Goal: Check status: Check status

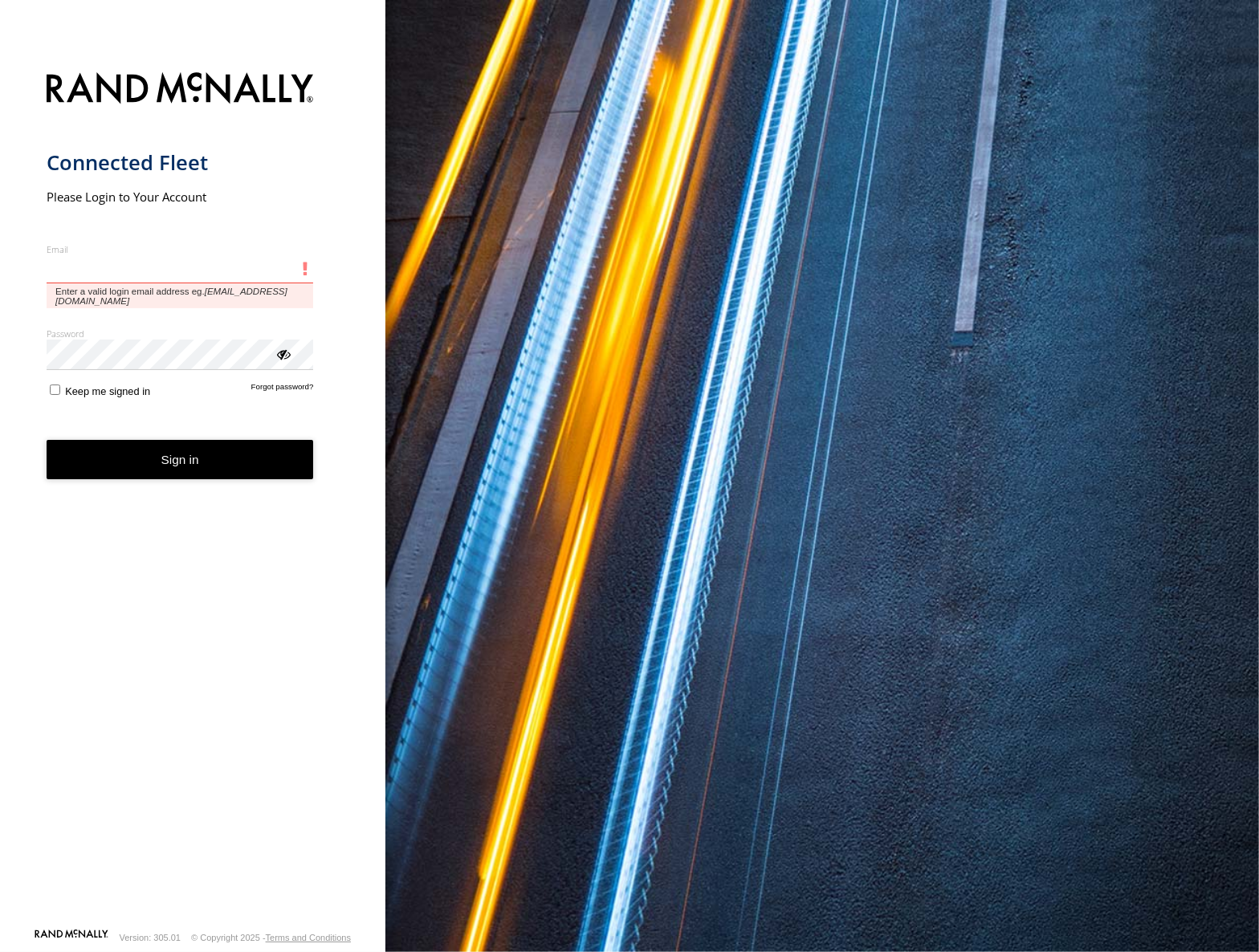
type input "**********"
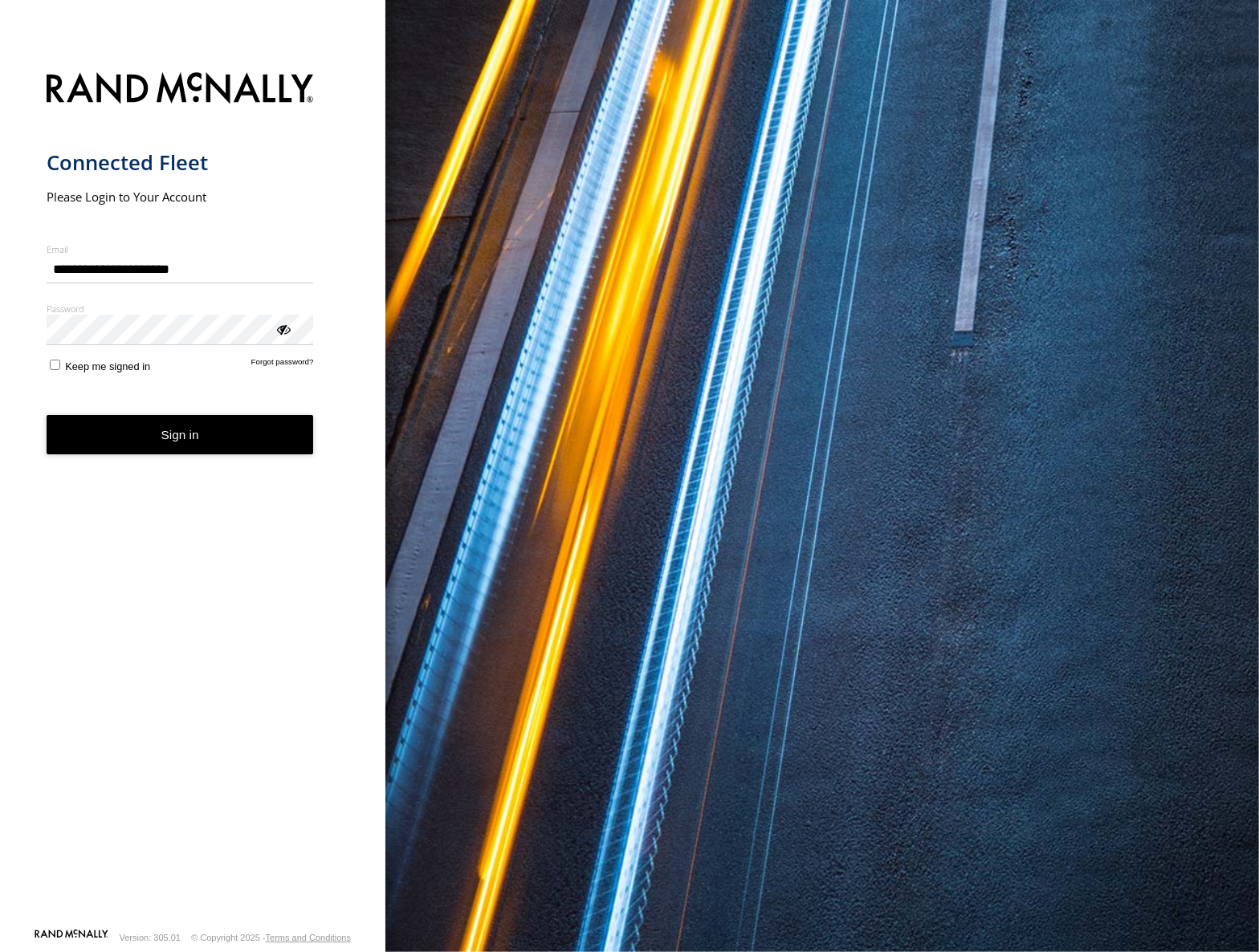
click at [179, 445] on button "Sign in" at bounding box center [180, 435] width 267 height 40
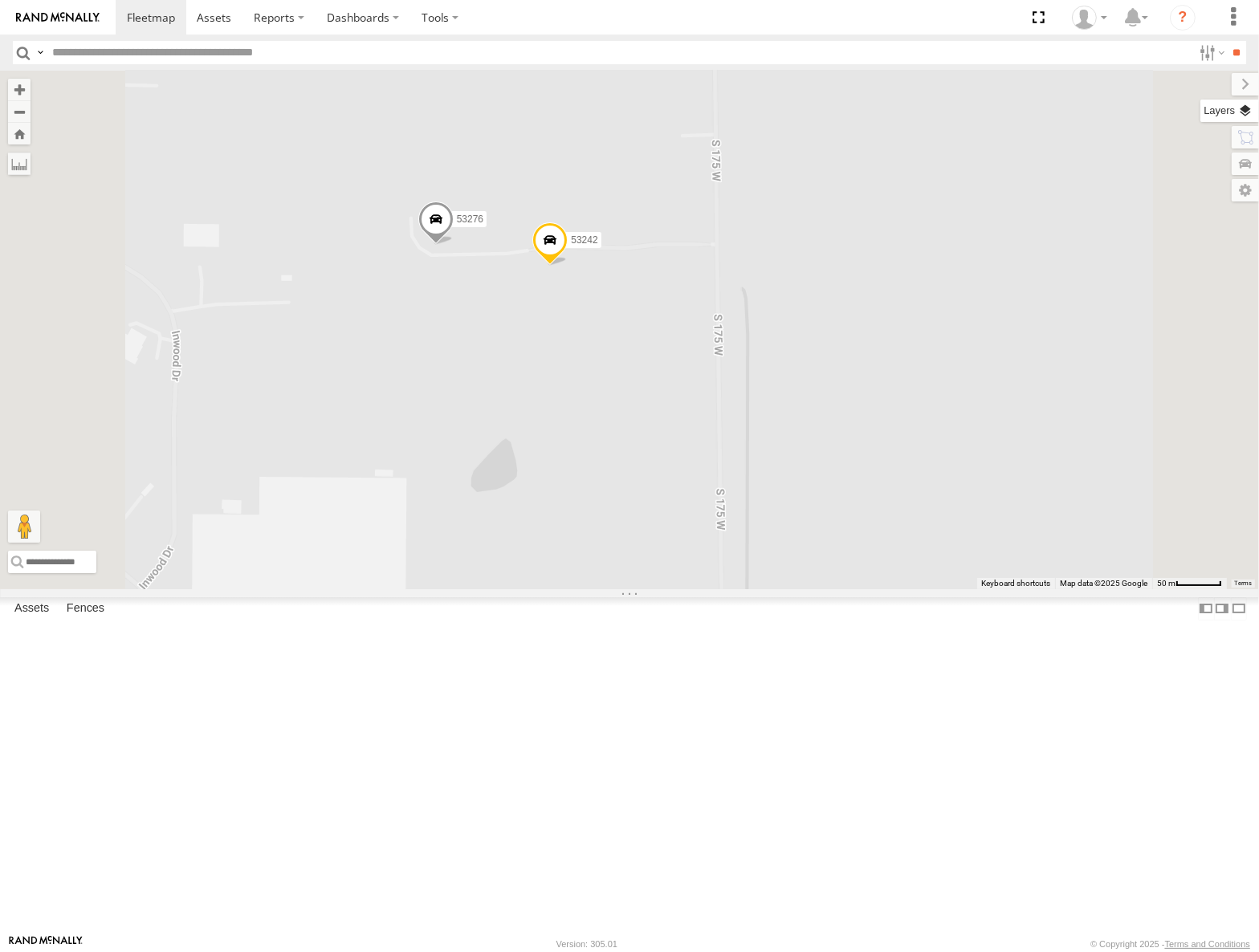
click at [1239, 106] on label at bounding box center [1228, 111] width 58 height 23
click at [0, 0] on span "Basemaps" at bounding box center [0, 0] width 0 height 0
click at [0, 0] on span "Satellite" at bounding box center [0, 0] width 0 height 0
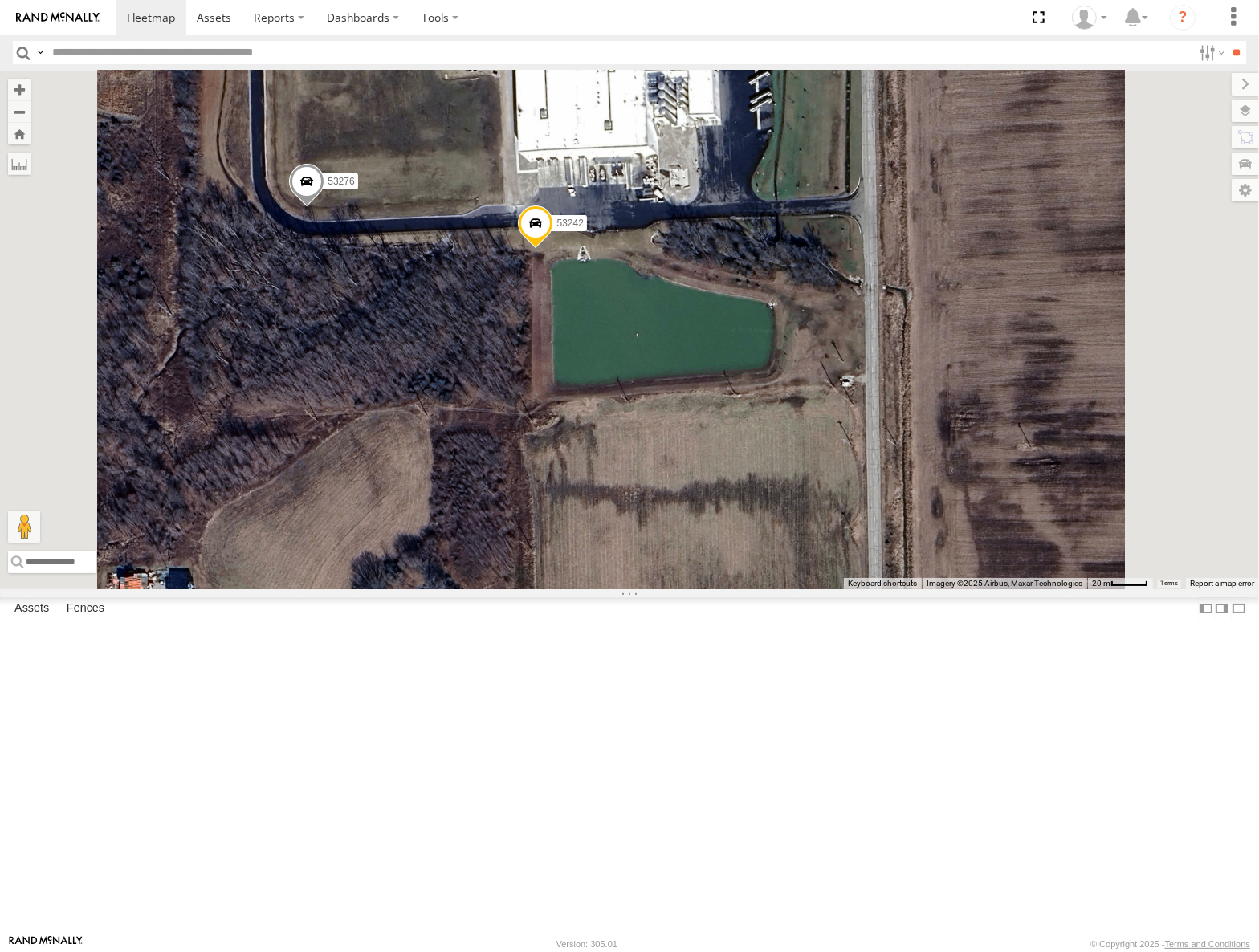
click at [858, 385] on div "53217 53149 53247 53104 53148 53219 53226 53208 53254 53235 53144 53236 53223 5…" at bounding box center [629, 329] width 1259 height 518
drag, startPoint x: 634, startPoint y: 294, endPoint x: 665, endPoint y: 422, distance: 131.7
click at [665, 422] on div "53217 53149 53247 53104 53148 53219 53226 53208 53254 53235 53144 53236 53223 5…" at bounding box center [629, 329] width 1259 height 518
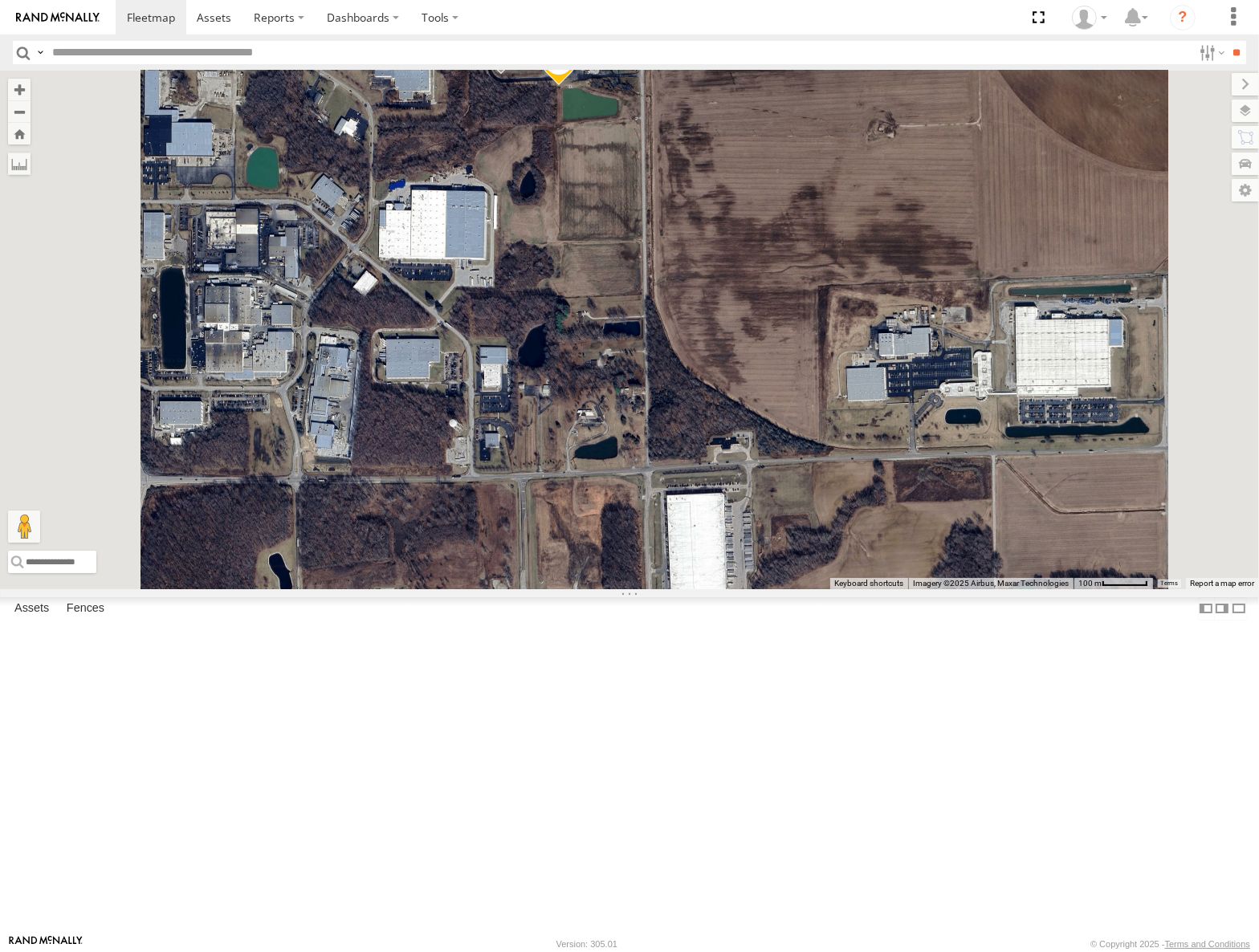
click at [518, 74] on span at bounding box center [501, 53] width 36 height 43
click at [522, 56] on label at bounding box center [507, 49] width 32 height 11
type input "**********"
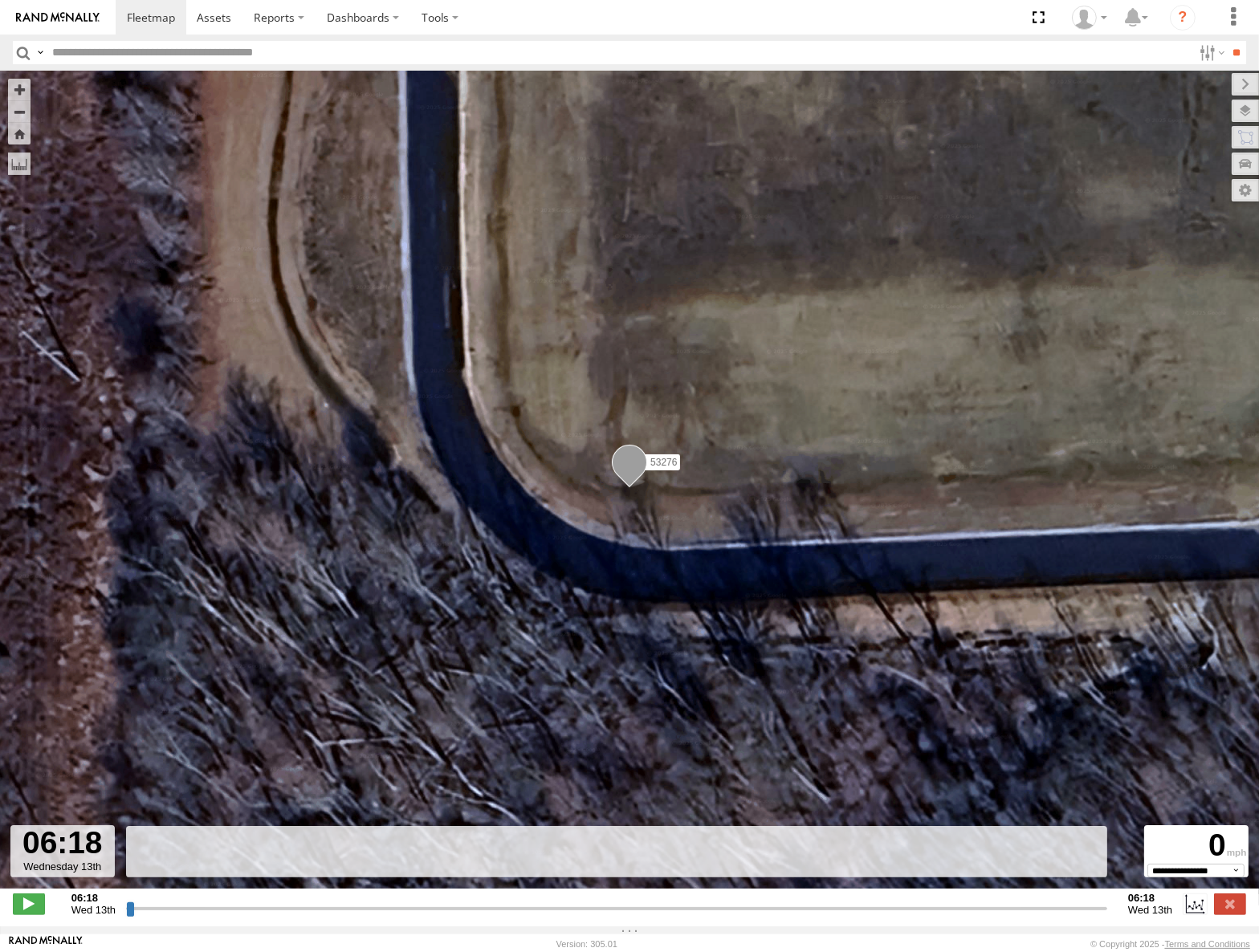
drag, startPoint x: 122, startPoint y: 909, endPoint x: 595, endPoint y: 860, distance: 475.5
click at [588, 892] on div "06:18 Wed 13th Created with Highcharts 6.0.7 Highcharts.com 06:18 Wed 13th" at bounding box center [629, 904] width 1233 height 24
click at [0, 0] on span "Terrain" at bounding box center [0, 0] width 0 height 0
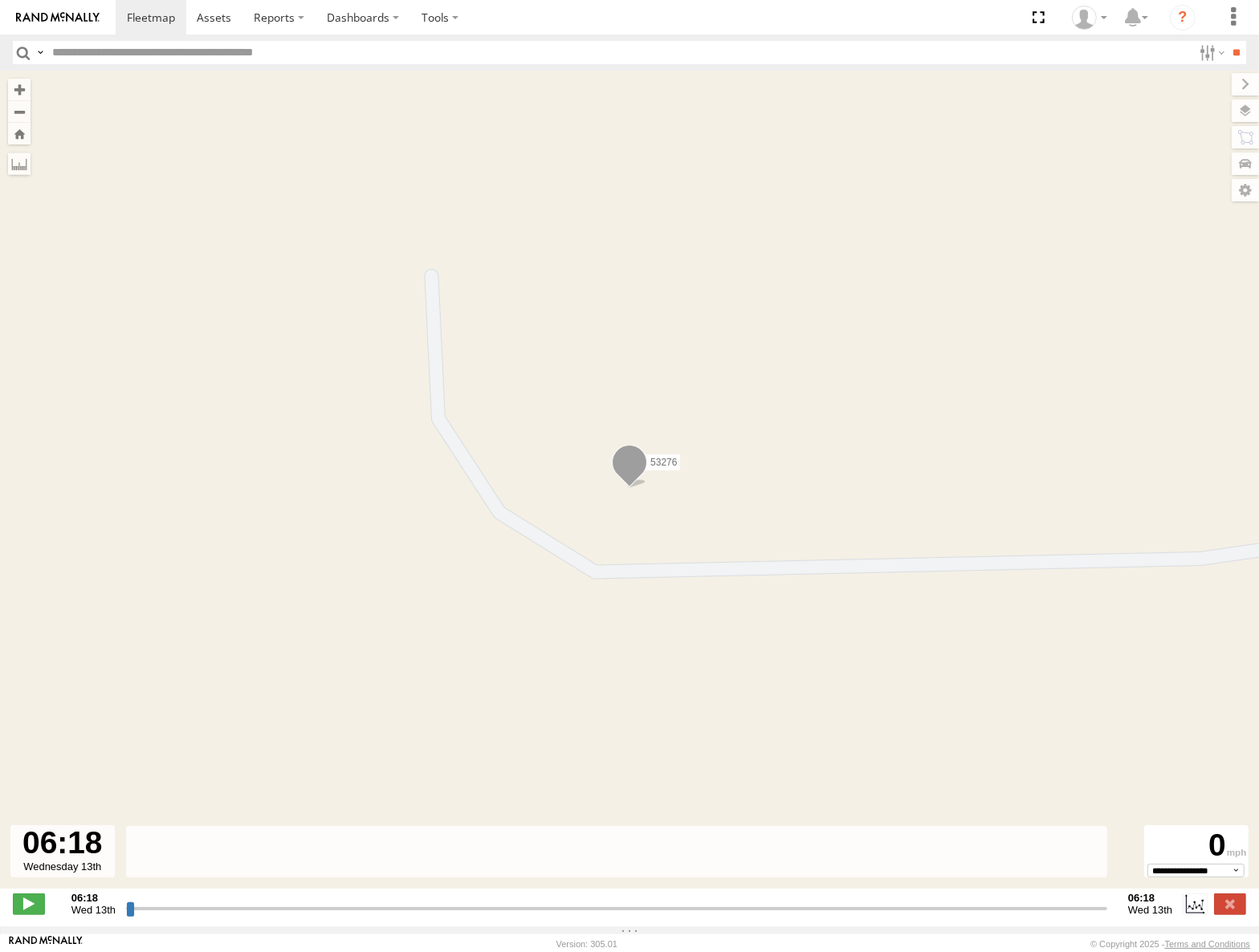
click at [0, 0] on span "Roadmap" at bounding box center [0, 0] width 0 height 0
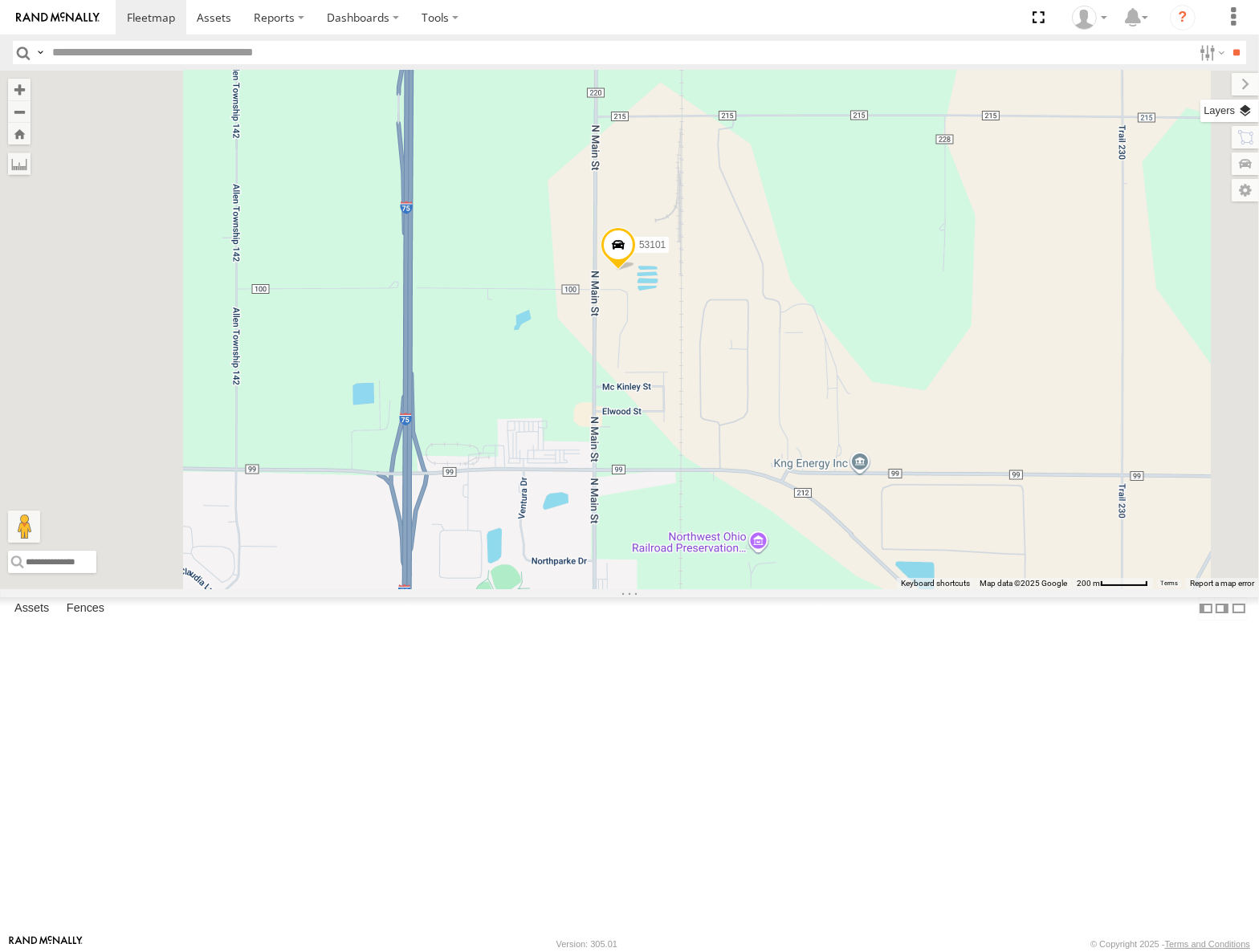
click at [1243, 113] on label at bounding box center [1228, 111] width 58 height 23
click at [0, 0] on span "Basemaps" at bounding box center [0, 0] width 0 height 0
click at [0, 0] on span "Satellite" at bounding box center [0, 0] width 0 height 0
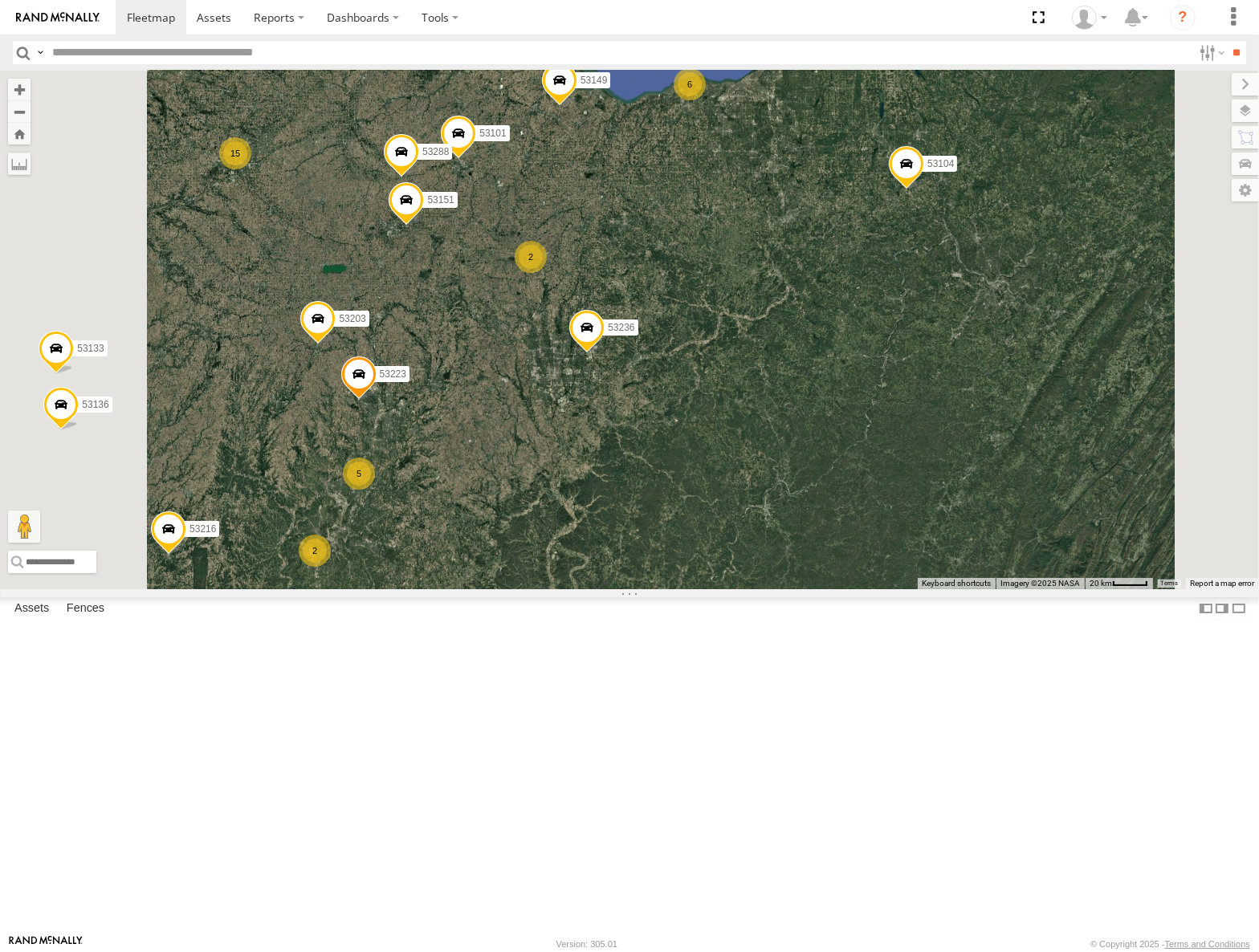
drag, startPoint x: 771, startPoint y: 352, endPoint x: 729, endPoint y: 417, distance: 77.4
click at [730, 417] on div "53217 53149 53247 53104 53148 53219 53226 53208 53254 53235 53144 53236 53223 5…" at bounding box center [629, 329] width 1259 height 518
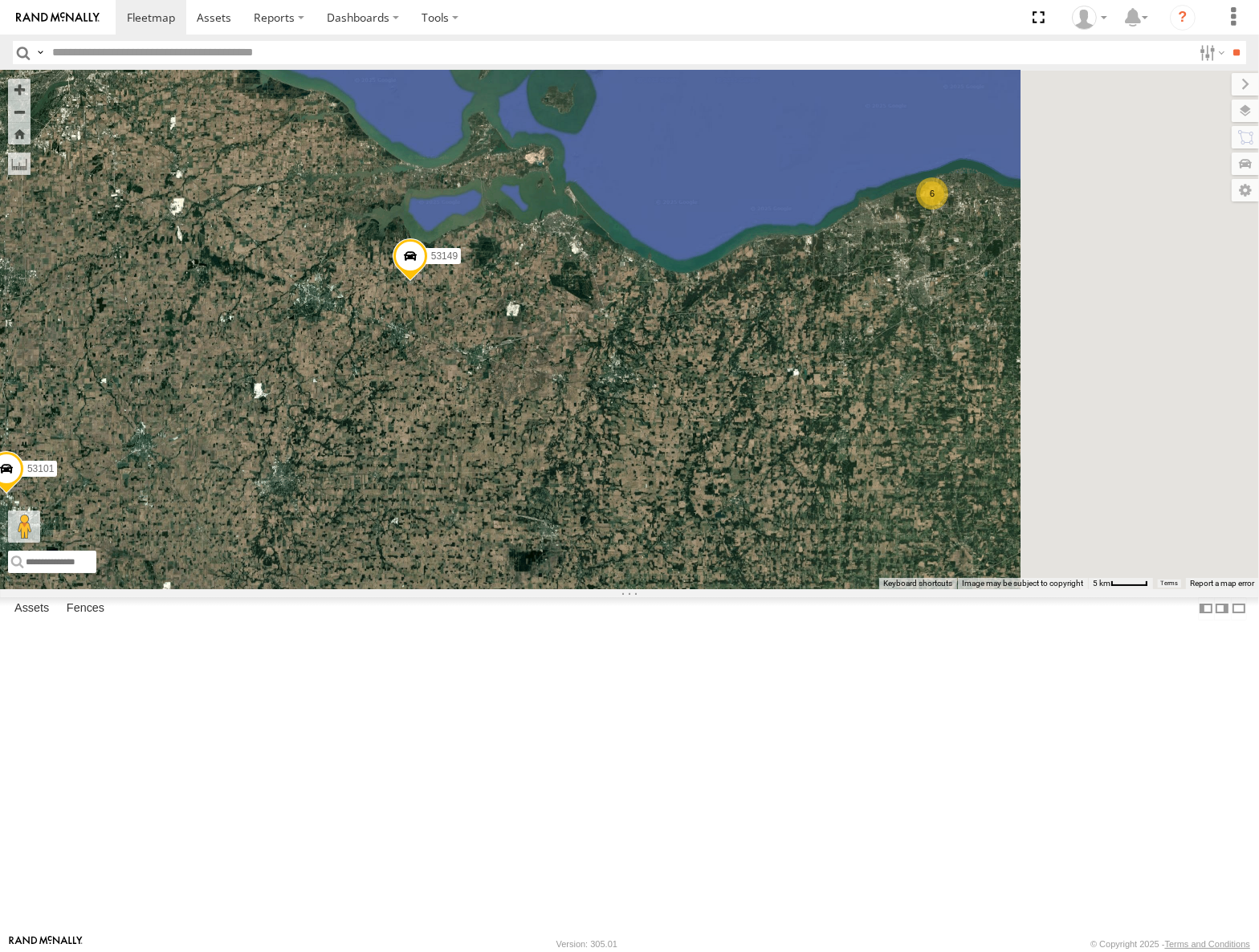
drag, startPoint x: 854, startPoint y: 326, endPoint x: 646, endPoint y: 418, distance: 227.4
click at [705, 422] on div "53149 53104 53144 53236 53247 53148 53219 53217 53226 53208 53254 53235 53223 5…" at bounding box center [629, 329] width 1259 height 518
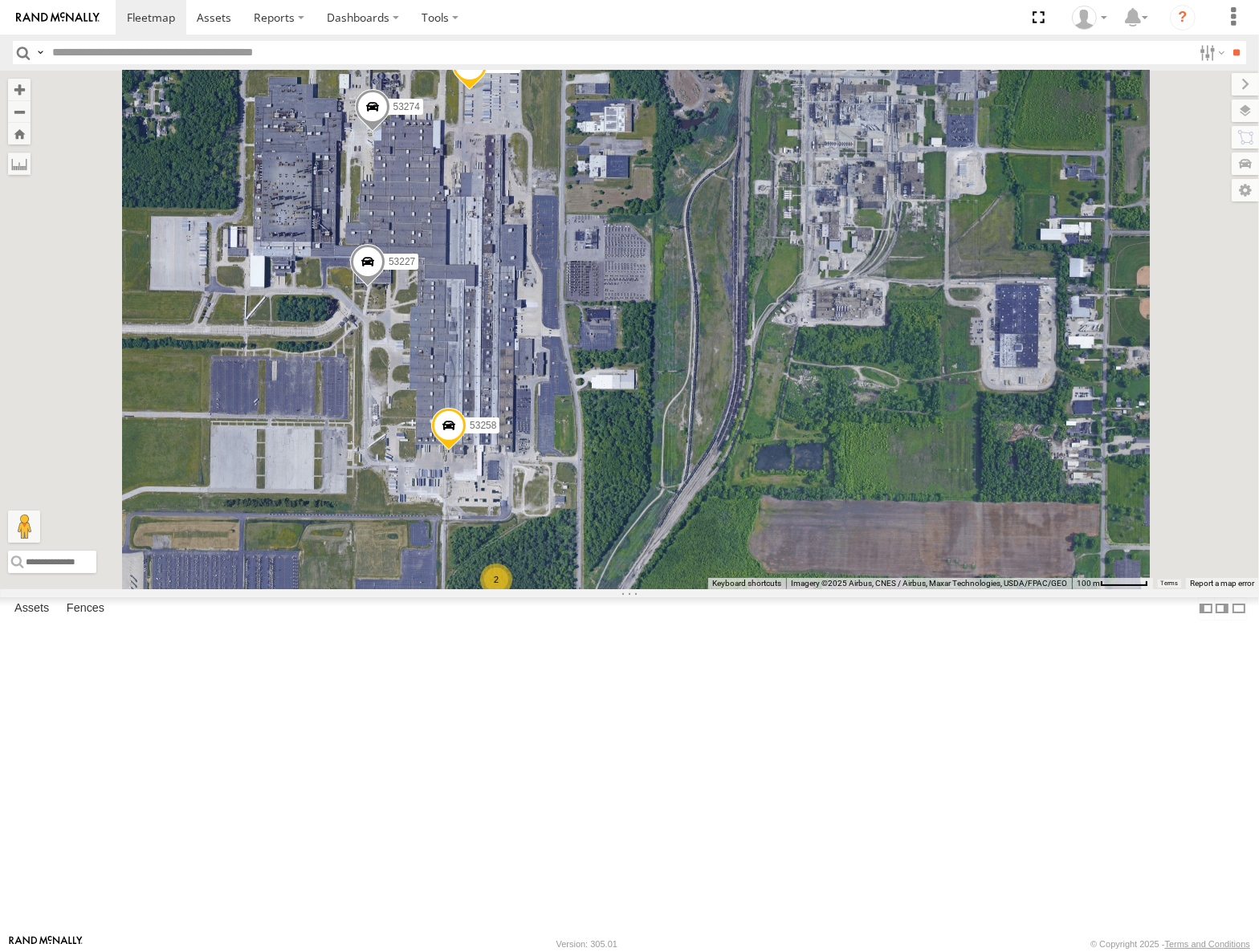
drag, startPoint x: 773, startPoint y: 367, endPoint x: 905, endPoint y: 395, distance: 134.9
click at [905, 395] on div "53149 53104 53144 53236 53247 53148 53219 53217 53226 53208 53254 53235 53223 5…" at bounding box center [629, 329] width 1259 height 518
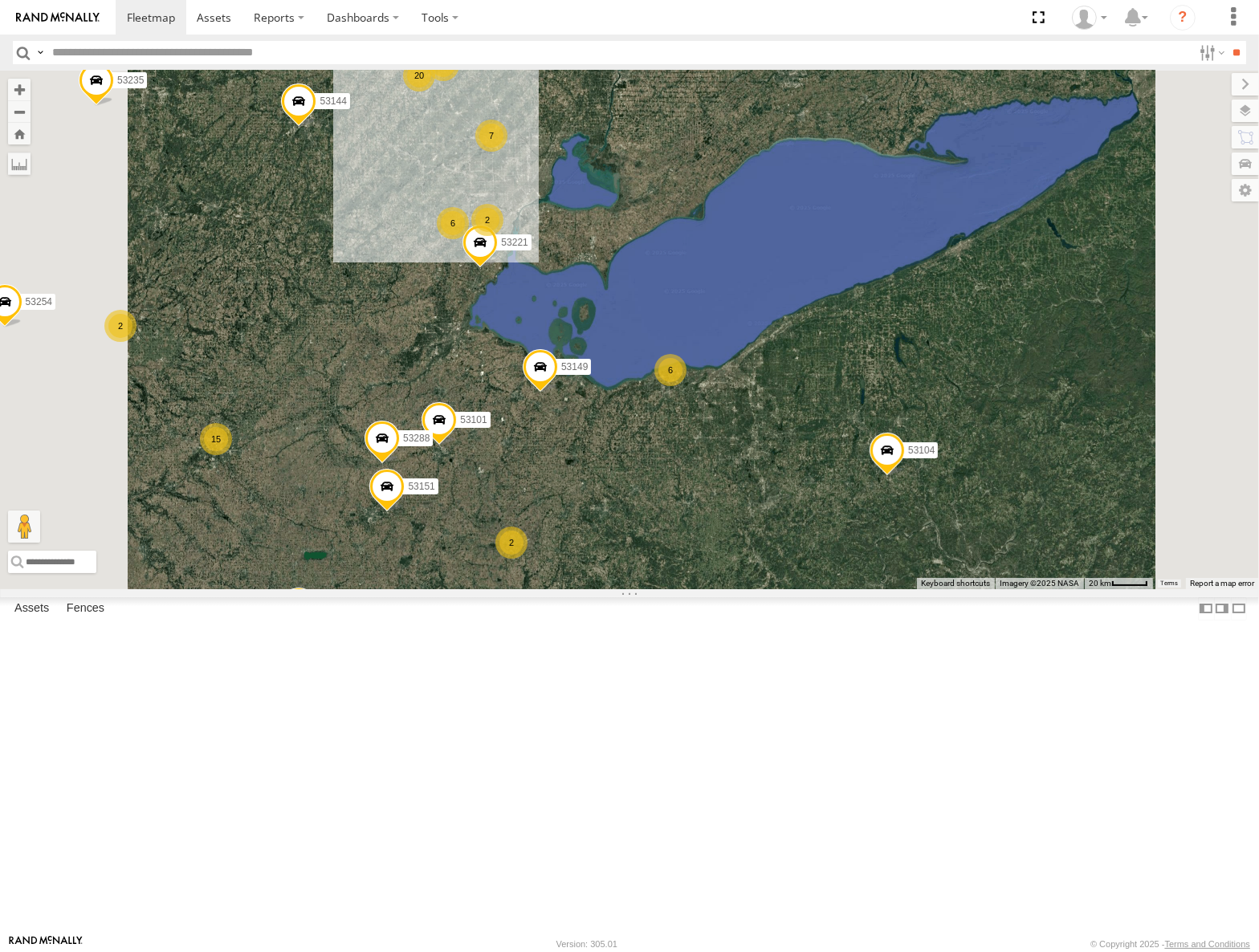
drag, startPoint x: 936, startPoint y: 482, endPoint x: 827, endPoint y: 493, distance: 109.6
click at [827, 493] on div "53149 53247 53104 53148 53219 53217 53226 53208 53254 53235 53144 53236 53223 5…" at bounding box center [629, 329] width 1259 height 518
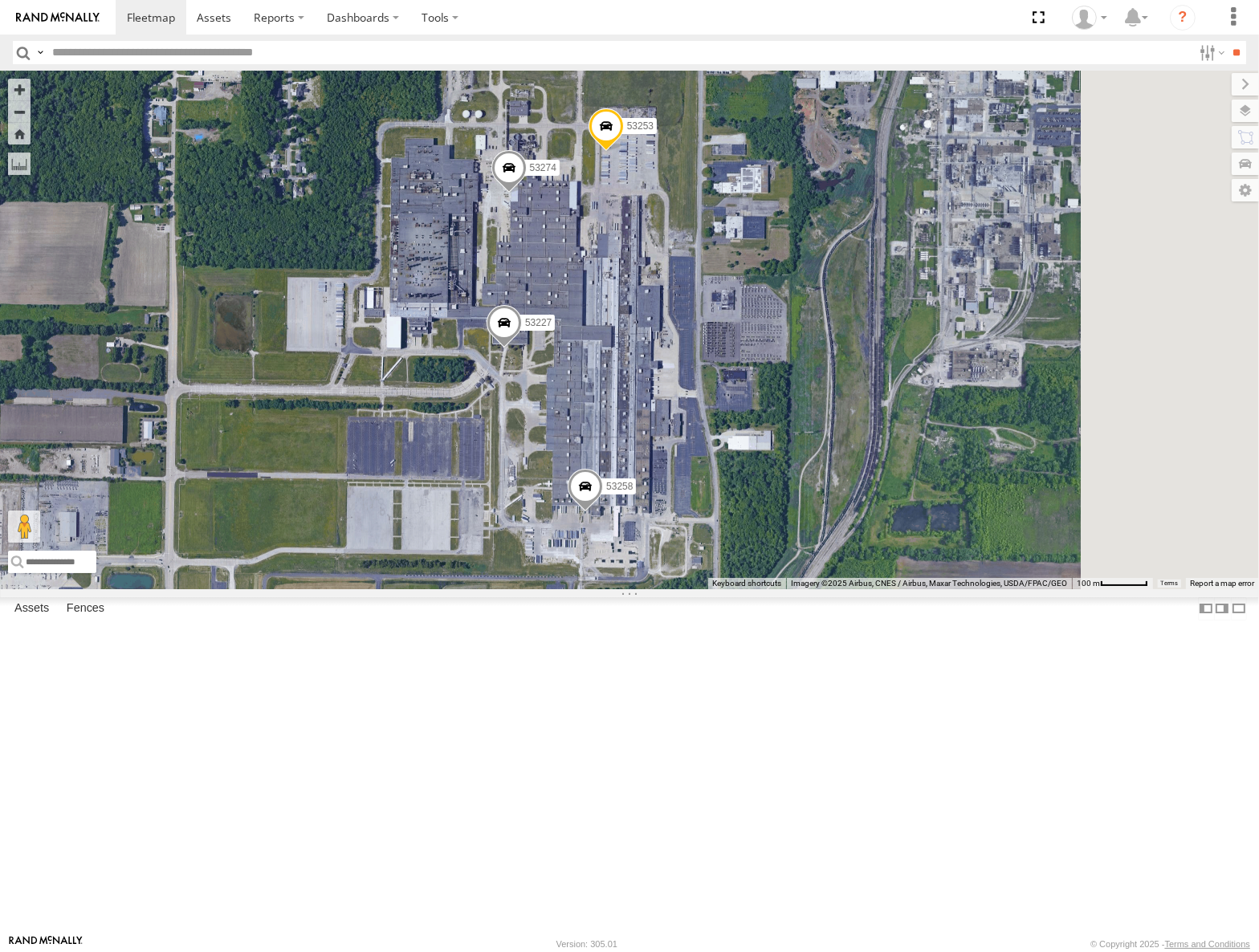
drag, startPoint x: 977, startPoint y: 328, endPoint x: 752, endPoint y: 393, distance: 234.2
click at [752, 393] on div "53149 53247 53104 53148 53219 53217 53226 53208 53254 53235 53144 53236 53223 5…" at bounding box center [629, 329] width 1259 height 518
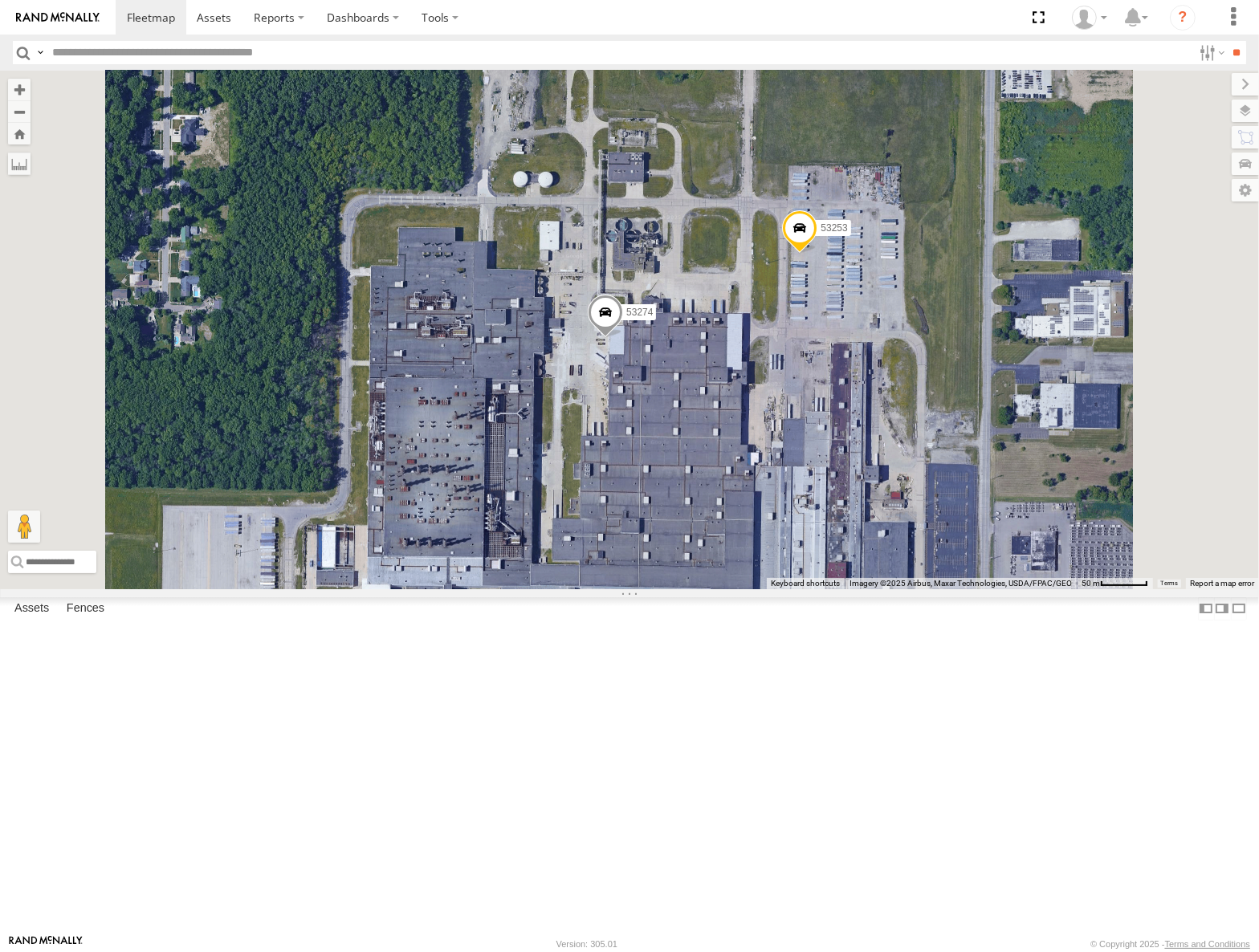
click at [623, 338] on span at bounding box center [605, 316] width 36 height 43
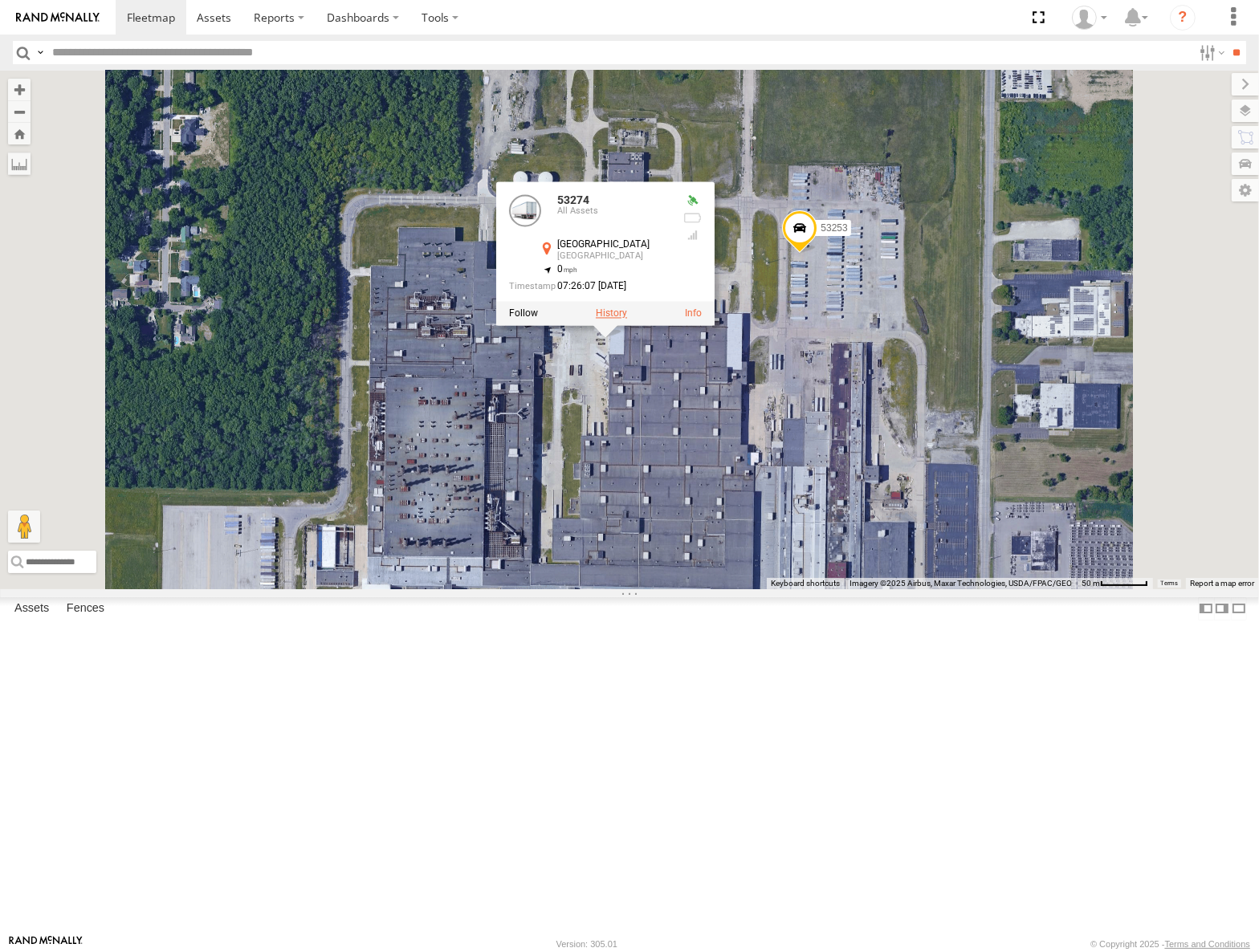
click at [627, 319] on label at bounding box center [611, 313] width 32 height 11
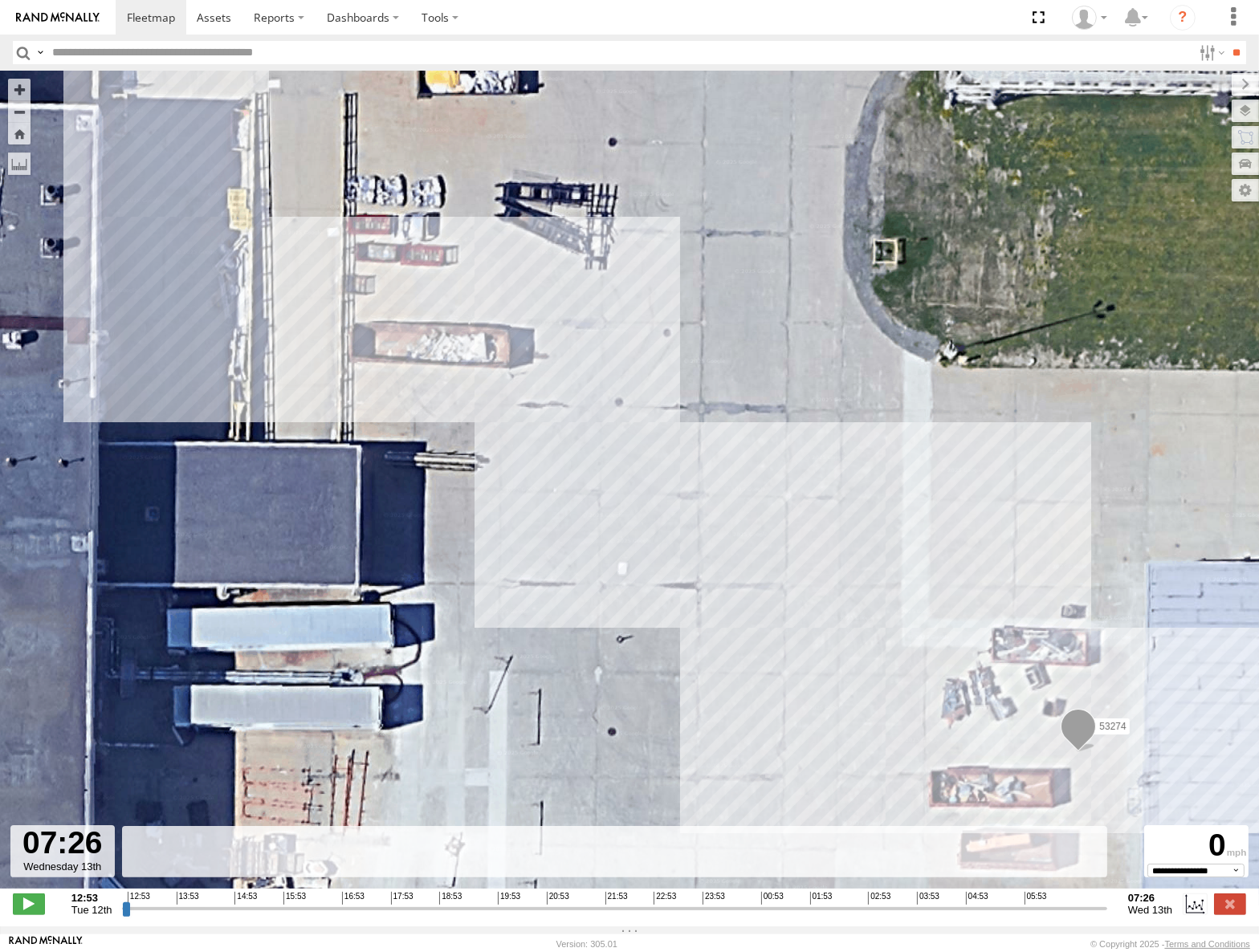
drag, startPoint x: 124, startPoint y: 914, endPoint x: 1123, endPoint y: 932, distance: 999.2
type input "**********"
click at [1107, 915] on input "range" at bounding box center [614, 908] width 985 height 15
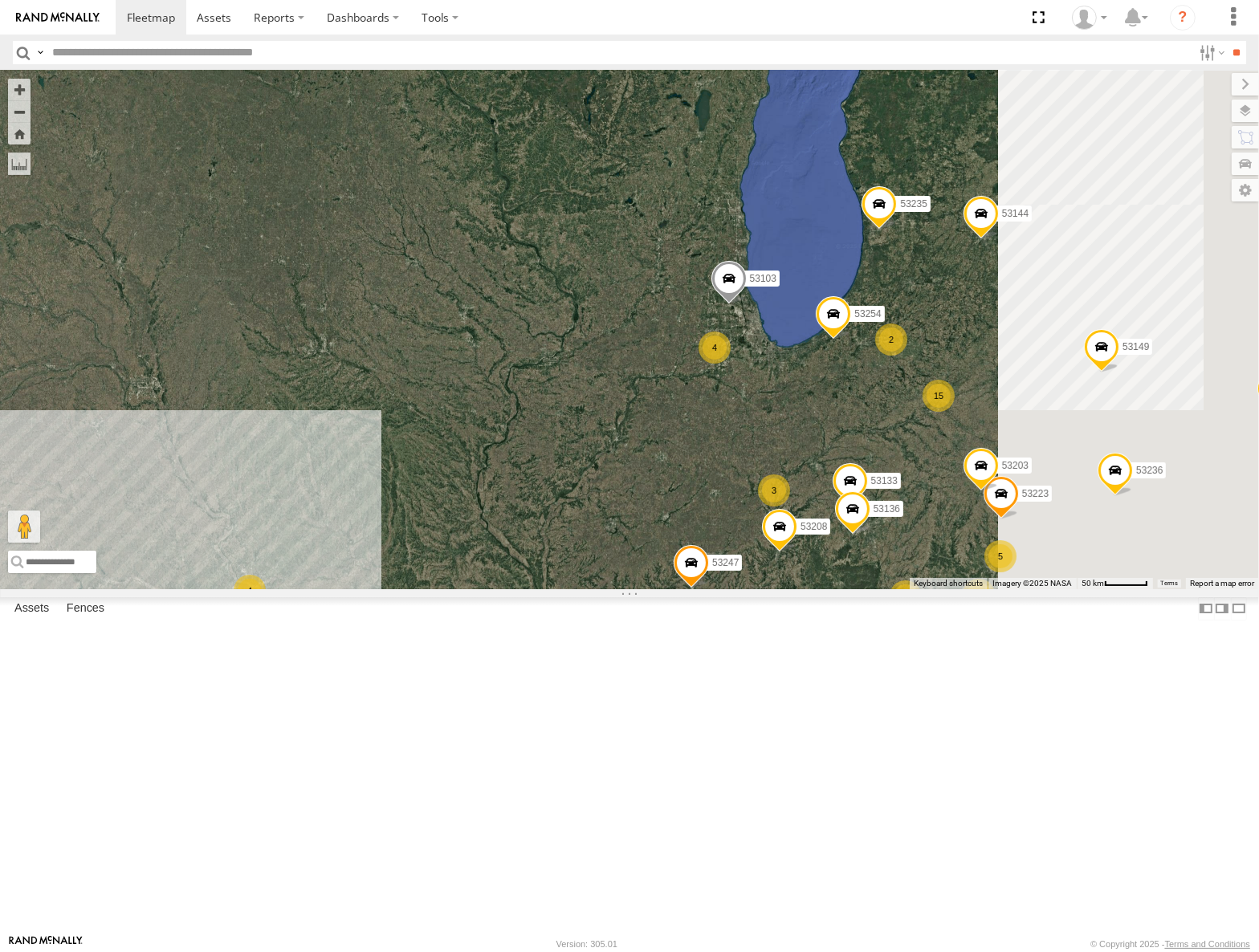
drag, startPoint x: 1156, startPoint y: 387, endPoint x: 984, endPoint y: 463, distance: 188.0
click at [983, 464] on div "53149 53247 53104 53148 53219 53217 53226 53208 53254 53235 53144 53236 10 4 15…" at bounding box center [629, 329] width 1259 height 518
